Goal: Use online tool/utility: Utilize a website feature to perform a specific function

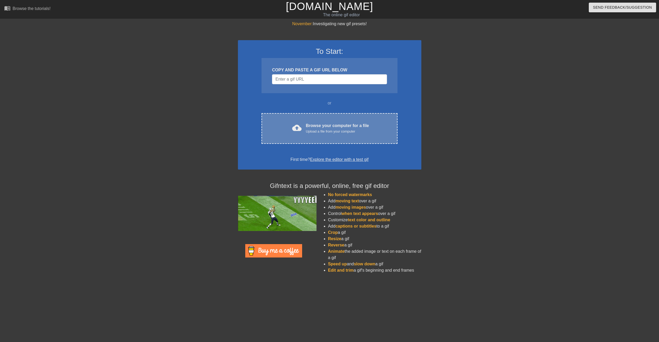
click at [315, 125] on div "Browse your computer for a file Upload a file from your computer" at bounding box center [337, 128] width 63 height 12
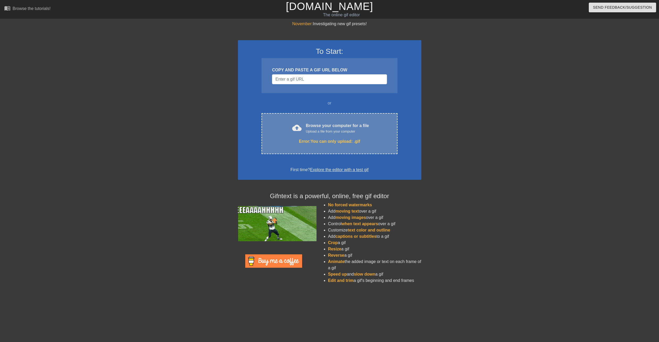
click at [319, 137] on div "cloud_upload Browse your computer for a file Upload a file from your computer E…" at bounding box center [330, 133] width 136 height 41
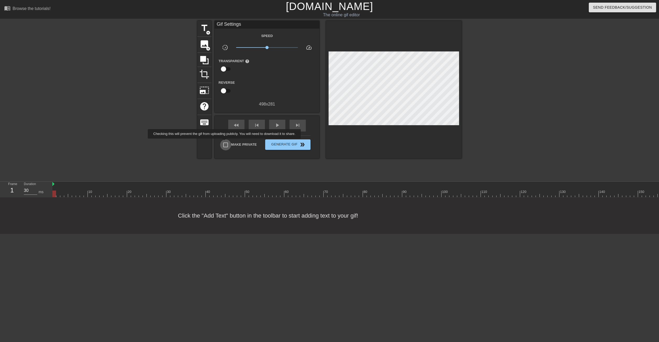
click at [226, 142] on input "Make Private" at bounding box center [225, 144] width 11 height 11
checkbox input "true"
drag, startPoint x: 266, startPoint y: 46, endPoint x: 258, endPoint y: 47, distance: 7.9
click at [258, 47] on span "x0.495" at bounding box center [257, 47] width 3 height 3
click at [276, 127] on span "play_arrow" at bounding box center [277, 125] width 6 height 6
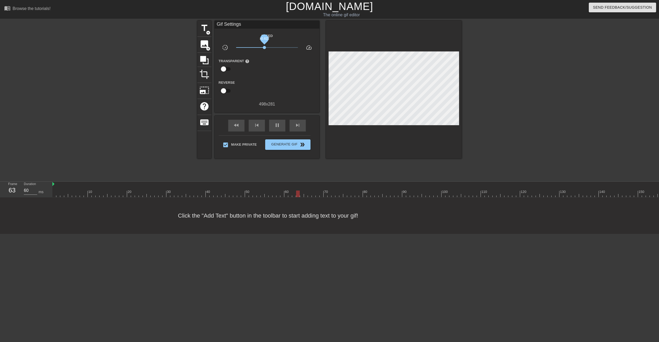
drag, startPoint x: 260, startPoint y: 47, endPoint x: 265, endPoint y: 49, distance: 4.5
click at [265, 49] on span "x0.822" at bounding box center [267, 47] width 62 height 6
click at [206, 73] on span "crop" at bounding box center [205, 74] width 10 height 10
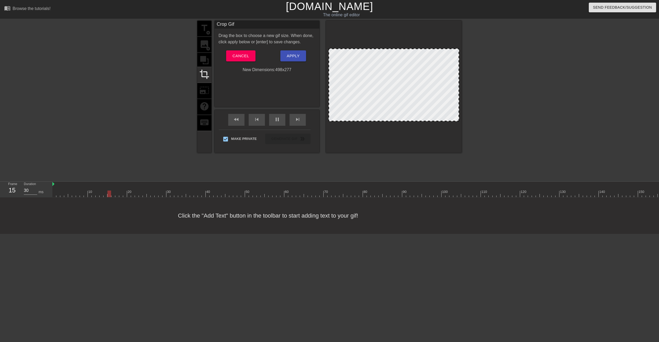
drag, startPoint x: 397, startPoint y: 118, endPoint x: 399, endPoint y: 111, distance: 7.5
click at [398, 111] on div at bounding box center [394, 85] width 131 height 73
drag, startPoint x: 400, startPoint y: 121, endPoint x: 402, endPoint y: 114, distance: 7.1
click at [402, 114] on div at bounding box center [394, 113] width 130 height 3
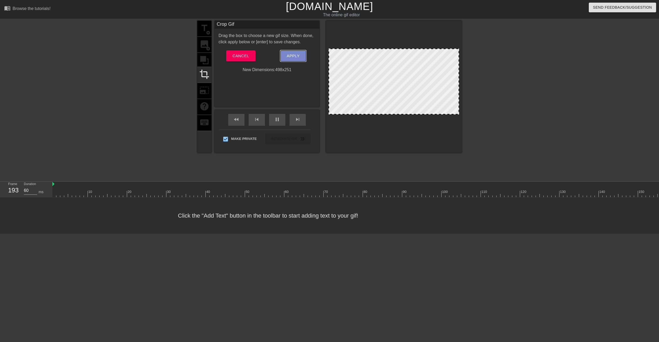
click at [298, 59] on span "Apply" at bounding box center [293, 55] width 13 height 7
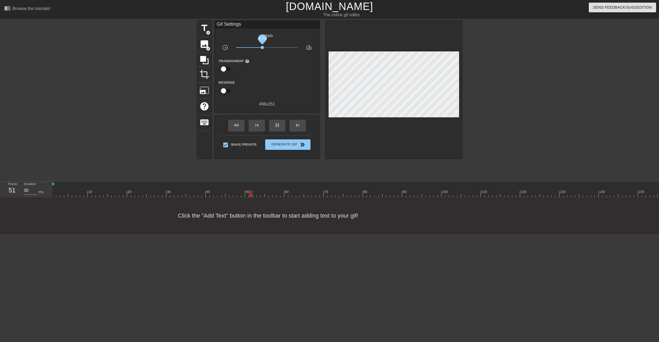
drag, startPoint x: 265, startPoint y: 46, endPoint x: 262, endPoint y: 47, distance: 2.8
click at [262, 47] on span "x0.708" at bounding box center [262, 47] width 3 height 3
drag, startPoint x: 289, startPoint y: 47, endPoint x: 269, endPoint y: 49, distance: 20.5
click at [269, 49] on span "x1.12" at bounding box center [267, 47] width 62 height 6
click at [281, 194] on div at bounding box center [524, 193] width 944 height 7
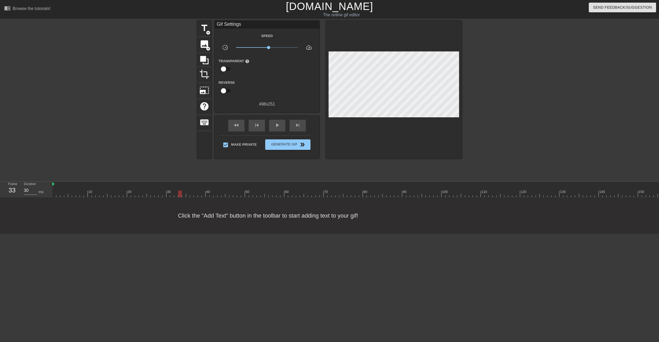
drag, startPoint x: 282, startPoint y: 195, endPoint x: 180, endPoint y: 199, distance: 102.1
click at [180, 197] on div "10 20 30 40 50 60 70 80 90 100 110 120 130 140 150 160" at bounding box center [355, 189] width 607 height 16
click at [275, 125] on span "play_arrow" at bounding box center [277, 125] width 6 height 6
click at [54, 184] on img at bounding box center [53, 184] width 2 height 4
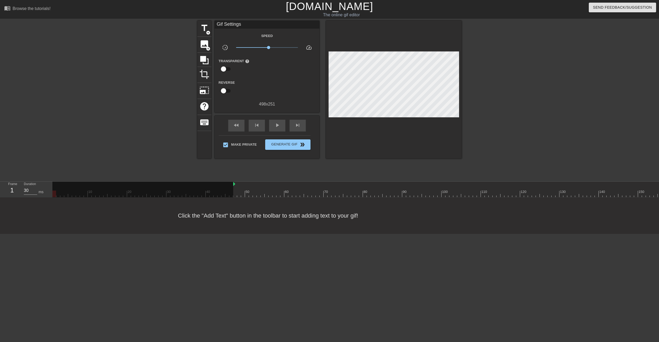
drag, startPoint x: 52, startPoint y: 184, endPoint x: 244, endPoint y: 186, distance: 191.2
click at [244, 186] on div "10 20 30 40 50 60 70 80 90 100 110 120 130 140 150 160" at bounding box center [524, 188] width 944 height 15
click at [252, 192] on div at bounding box center [524, 193] width 944 height 7
drag, startPoint x: 249, startPoint y: 188, endPoint x: 245, endPoint y: 188, distance: 3.4
click at [245, 188] on div "50" at bounding box center [247, 190] width 4 height 7
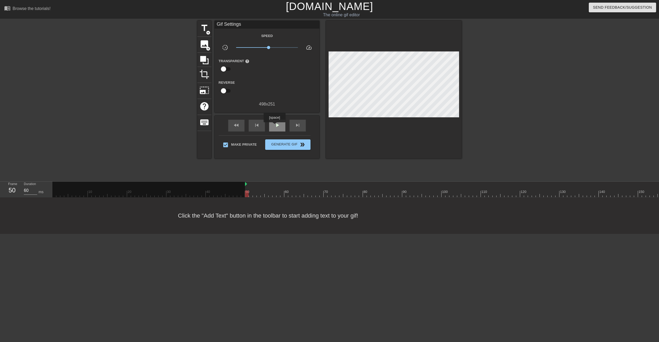
click at [275, 126] on span "play_arrow" at bounding box center [277, 125] width 6 height 6
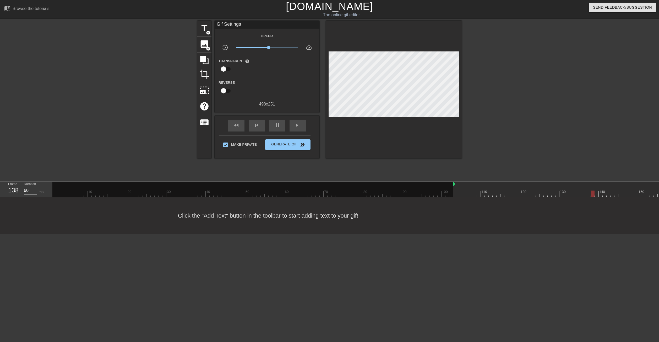
drag, startPoint x: 245, startPoint y: 183, endPoint x: 474, endPoint y: 188, distance: 228.7
click at [474, 188] on div "10 20 30 40 50 60 70 80 90 100 110 120 130 140 150 160" at bounding box center [524, 188] width 944 height 15
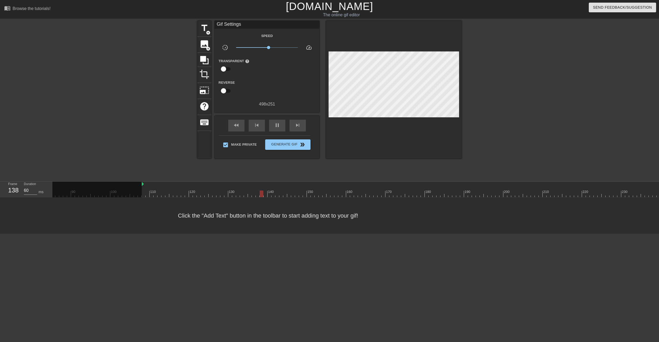
scroll to position [0, 344]
drag, startPoint x: 130, startPoint y: 184, endPoint x: 272, endPoint y: 183, distance: 142.4
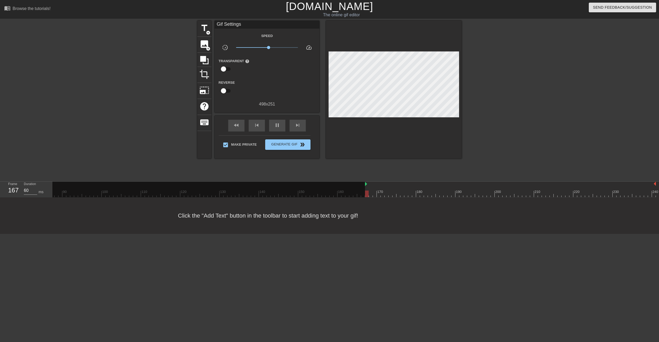
drag, startPoint x: 271, startPoint y: 184, endPoint x: 361, endPoint y: 185, distance: 89.9
click at [361, 185] on div "10 20 30 40 50 60 70 80 90 100 110 120 130 140 150 160" at bounding box center [184, 188] width 944 height 15
drag, startPoint x: 362, startPoint y: 185, endPoint x: 374, endPoint y: 185, distance: 12.1
drag, startPoint x: 374, startPoint y: 185, endPoint x: 378, endPoint y: 184, distance: 4.5
drag, startPoint x: 377, startPoint y: 184, endPoint x: 386, endPoint y: 184, distance: 8.9
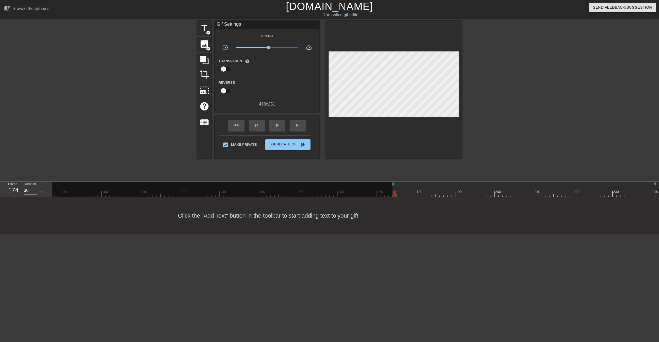
drag, startPoint x: 385, startPoint y: 184, endPoint x: 390, endPoint y: 185, distance: 4.5
drag, startPoint x: 390, startPoint y: 182, endPoint x: 400, endPoint y: 185, distance: 10.2
click at [400, 185] on div "10 20 30 40 50 60 70 80 90 100 110 120 130 140 150 160" at bounding box center [184, 188] width 944 height 15
click at [271, 126] on div "play_arrow" at bounding box center [277, 126] width 16 height 12
click at [271, 126] on div "pause" at bounding box center [277, 126] width 16 height 12
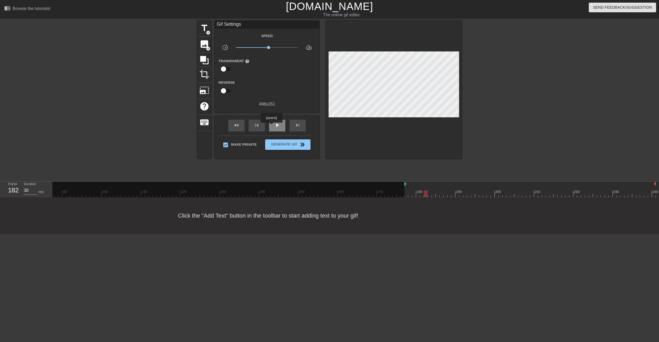
click at [271, 126] on div "play_arrow" at bounding box center [277, 126] width 16 height 12
drag, startPoint x: 401, startPoint y: 184, endPoint x: 411, endPoint y: 184, distance: 9.7
drag, startPoint x: 410, startPoint y: 184, endPoint x: 414, endPoint y: 185, distance: 4.1
drag, startPoint x: 413, startPoint y: 183, endPoint x: 424, endPoint y: 186, distance: 11.5
click at [424, 186] on div "10 20 30 40 50 60 70 80 90 100 110 120 130 140 150 160" at bounding box center [184, 188] width 944 height 15
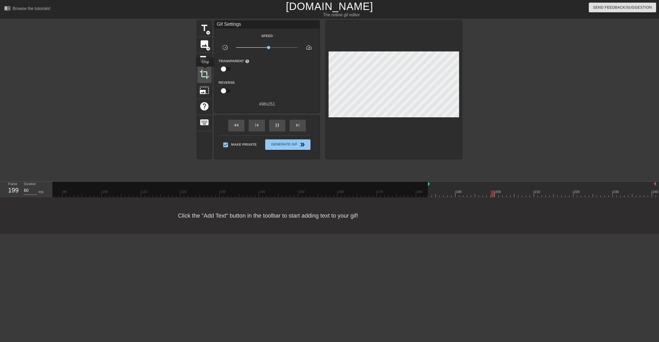
click at [205, 70] on span "crop" at bounding box center [205, 74] width 10 height 10
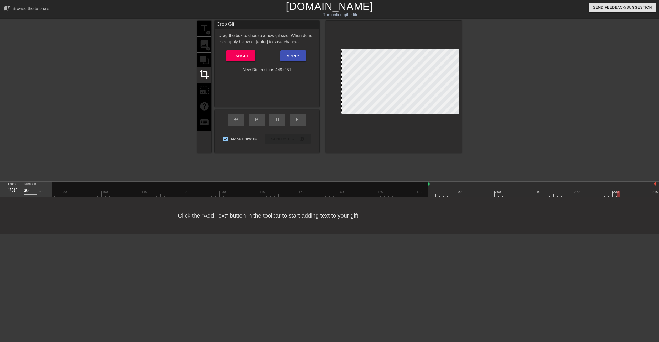
drag, startPoint x: 330, startPoint y: 78, endPoint x: 343, endPoint y: 78, distance: 12.8
click at [299, 57] on span "Apply" at bounding box center [293, 55] width 13 height 7
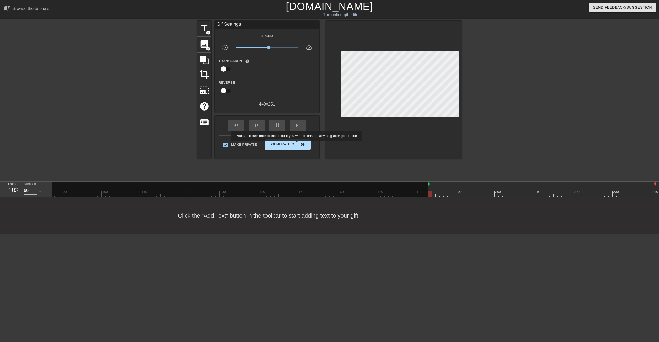
type input "30"
click at [297, 144] on span "Generate Gif double_arrow" at bounding box center [287, 144] width 41 height 6
